Goal: Task Accomplishment & Management: Complete application form

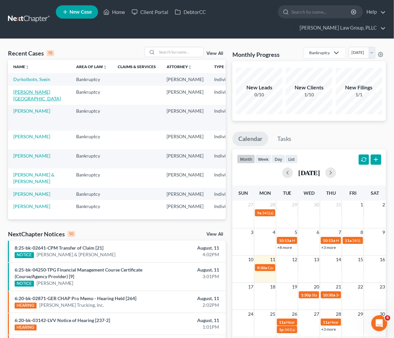
click at [18, 101] on link "[PERSON_NAME][GEOGRAPHIC_DATA]" at bounding box center [37, 95] width 48 height 12
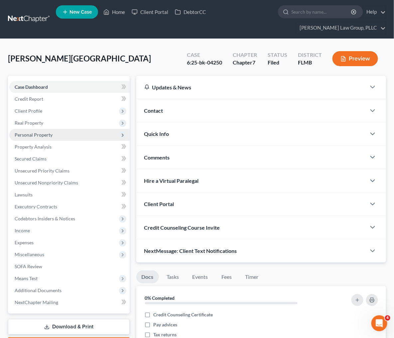
click at [31, 132] on span "Personal Property" at bounding box center [34, 135] width 38 height 6
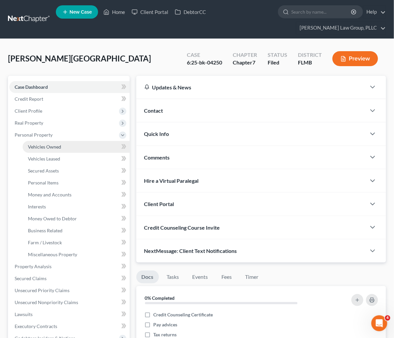
click at [50, 147] on span "Vehicles Owned" at bounding box center [44, 147] width 33 height 6
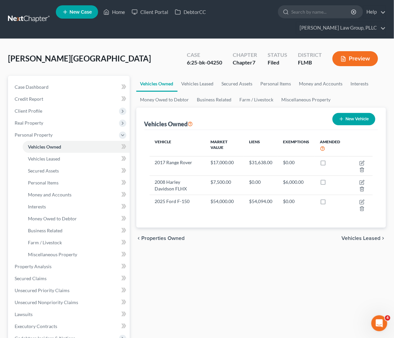
drag, startPoint x: 231, startPoint y: 252, endPoint x: 229, endPoint y: 242, distance: 10.6
click at [231, 252] on div "Vehicles Owned Vehicles Leased Secured Assets Personal Items Money and Accounts…" at bounding box center [261, 274] width 257 height 396
click at [245, 228] on div "chevron_left Properties Owned Vehicles Leased chevron_right" at bounding box center [261, 238] width 250 height 21
click at [312, 241] on div "Vehicles Owned Vehicles Leased Secured Assets Personal Items Money and Accounts…" at bounding box center [261, 274] width 257 height 396
click at [270, 256] on div "Vehicles Owned Vehicles Leased Secured Assets Personal Items Money and Accounts…" at bounding box center [261, 274] width 257 height 396
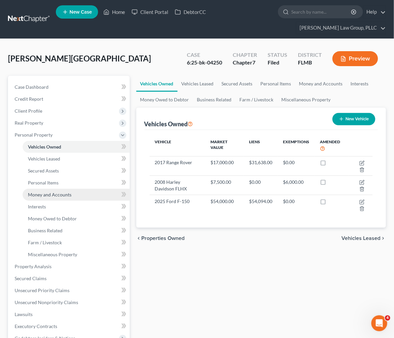
click at [45, 199] on link "Money and Accounts" at bounding box center [76, 195] width 107 height 12
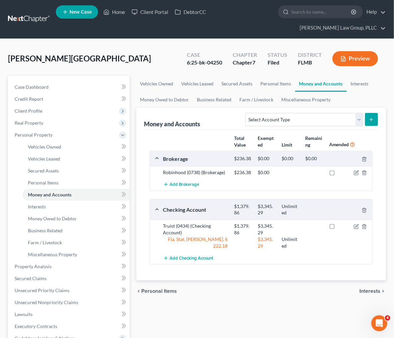
click at [264, 299] on div "chevron_left Personal Items Interests chevron_right" at bounding box center [261, 291] width 250 height 21
click at [49, 159] on span "Vehicles Leased" at bounding box center [44, 159] width 32 height 6
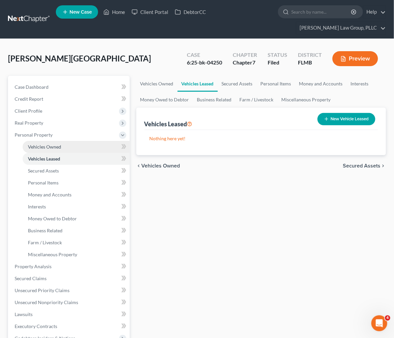
click at [52, 146] on span "Vehicles Owned" at bounding box center [44, 147] width 33 height 6
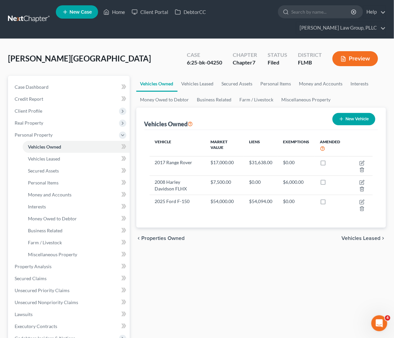
click at [248, 228] on div "chevron_left Properties Owned Vehicles Leased chevron_right" at bounding box center [261, 238] width 250 height 21
click at [221, 251] on div "Vehicles Owned Vehicles Leased Secured Assets Personal Items Money and Accounts…" at bounding box center [261, 274] width 257 height 396
click at [43, 193] on span "Money and Accounts" at bounding box center [50, 195] width 44 height 6
